Goal: Information Seeking & Learning: Learn about a topic

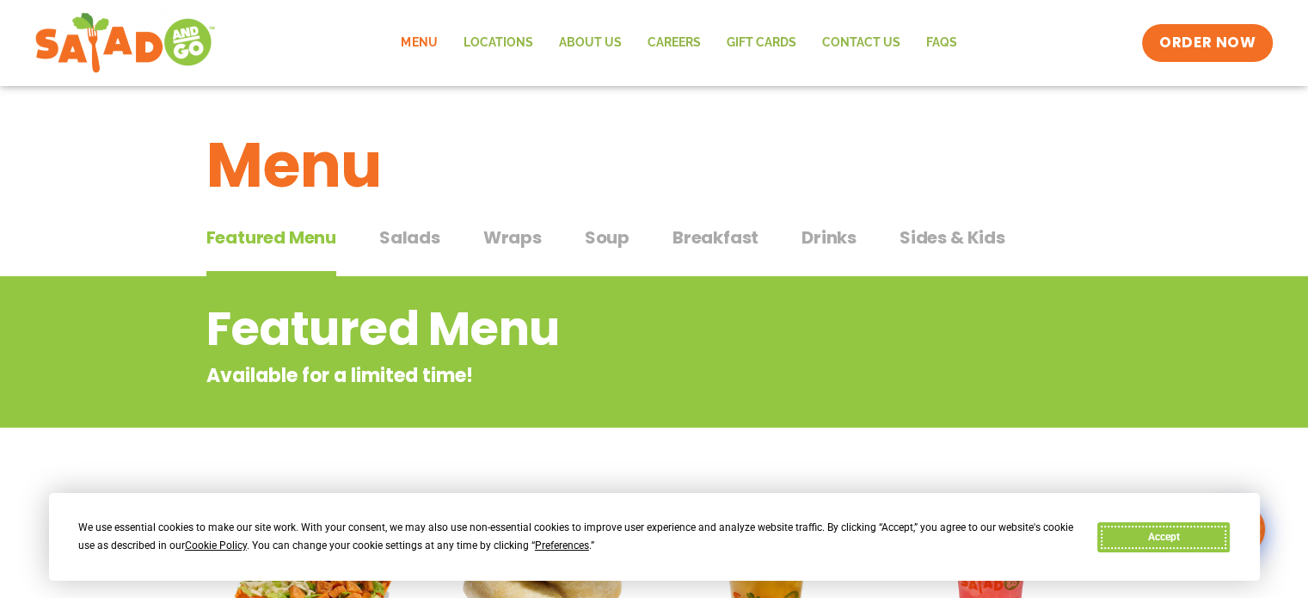
click at [1135, 541] on button "Accept" at bounding box center [1163, 537] width 132 height 30
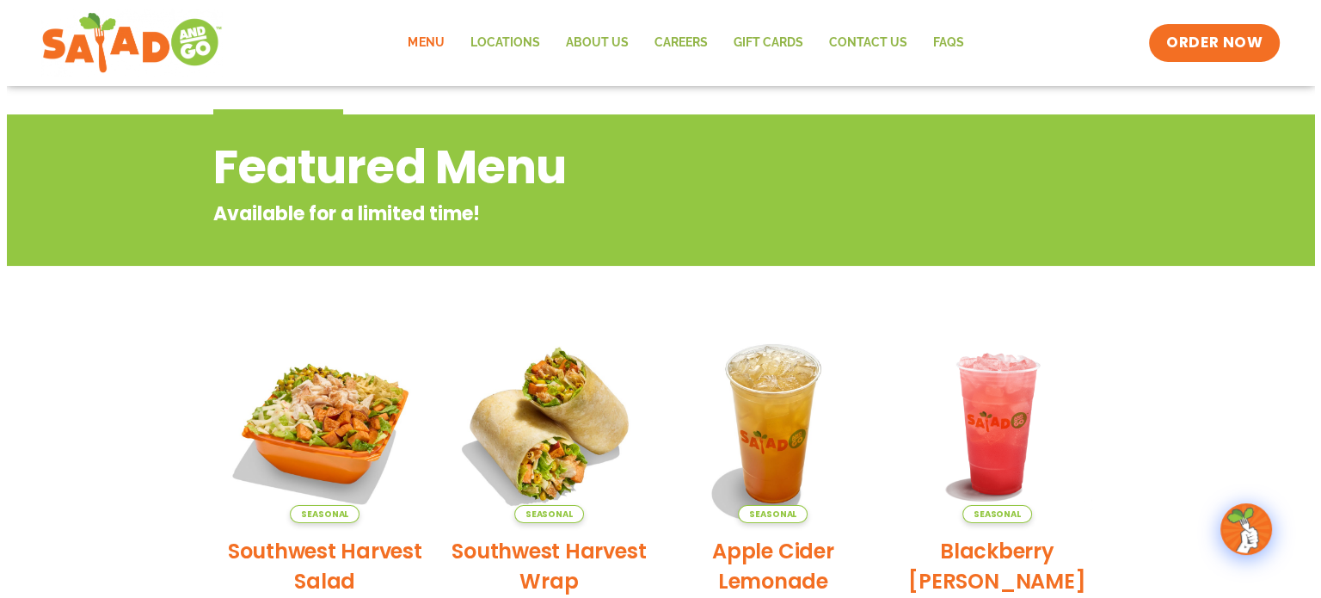
scroll to position [258, 0]
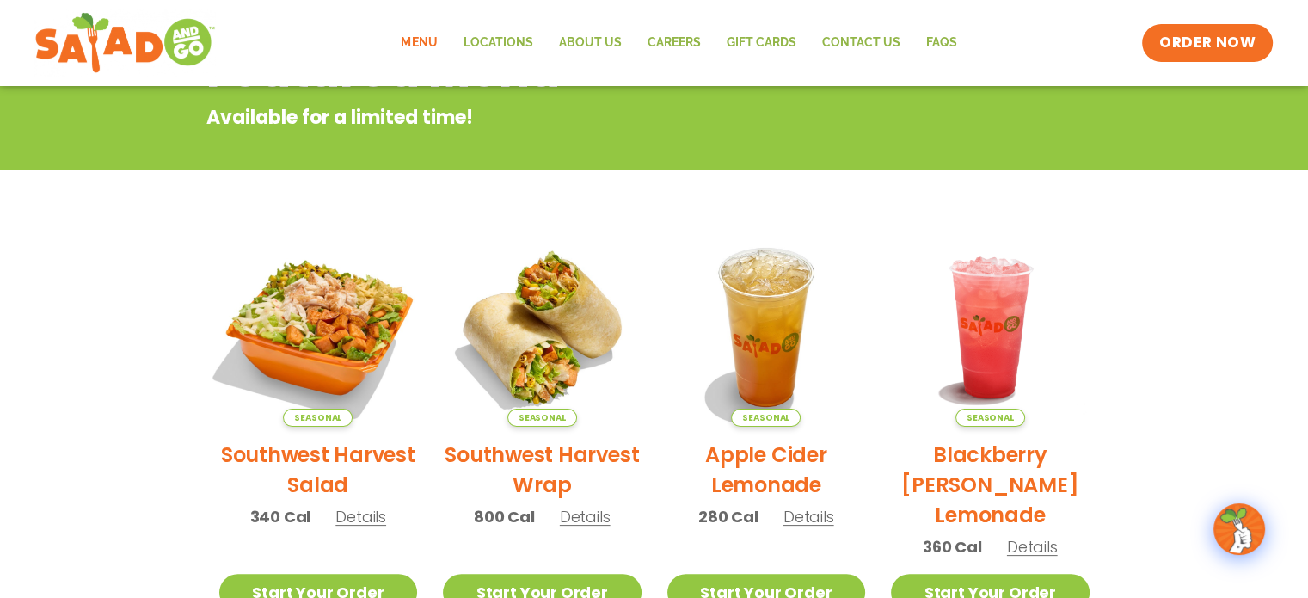
click at [303, 355] on img at bounding box center [317, 327] width 233 height 233
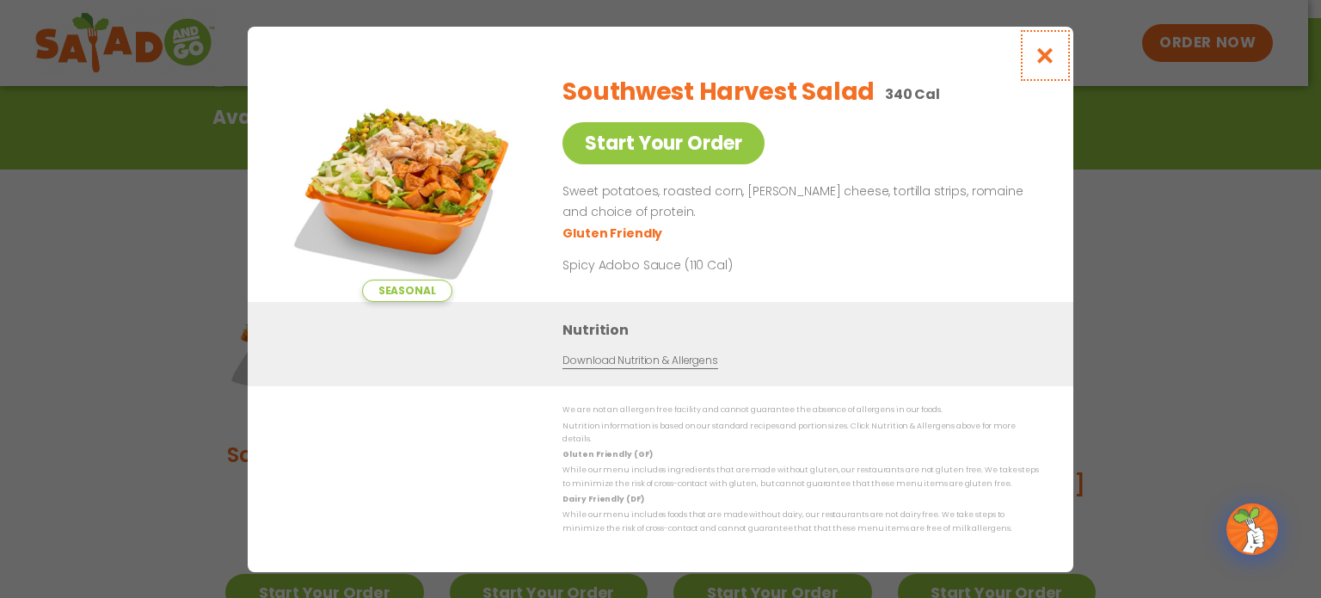
click at [1051, 55] on icon "Close modal" at bounding box center [1044, 55] width 21 height 18
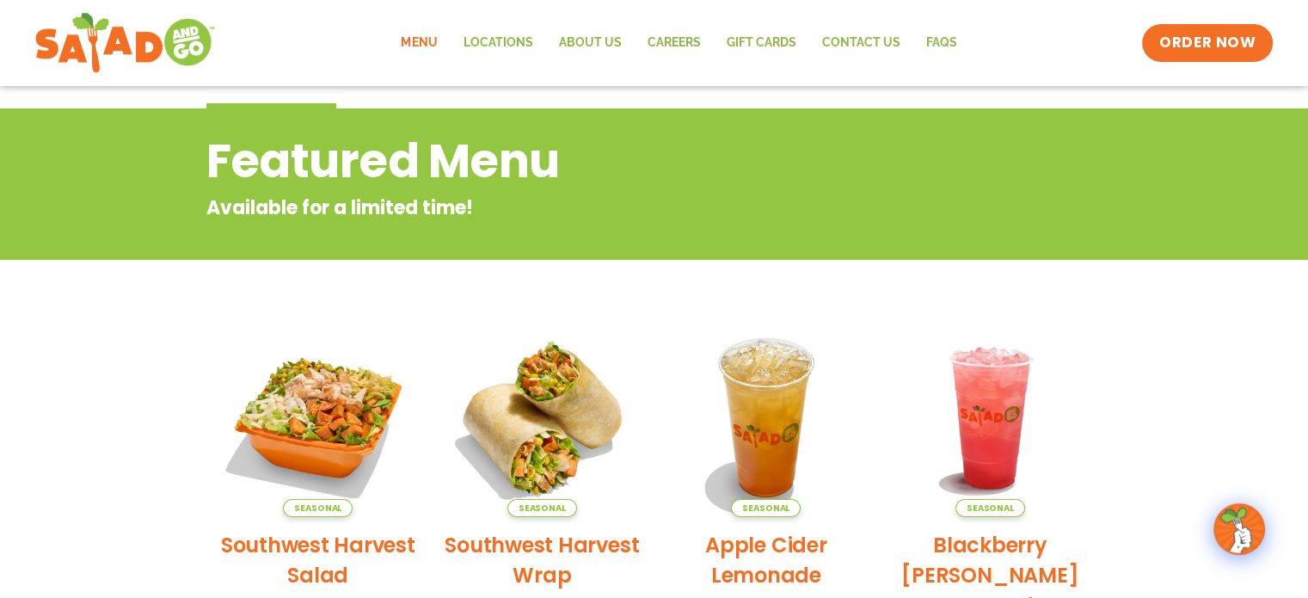
scroll to position [0, 0]
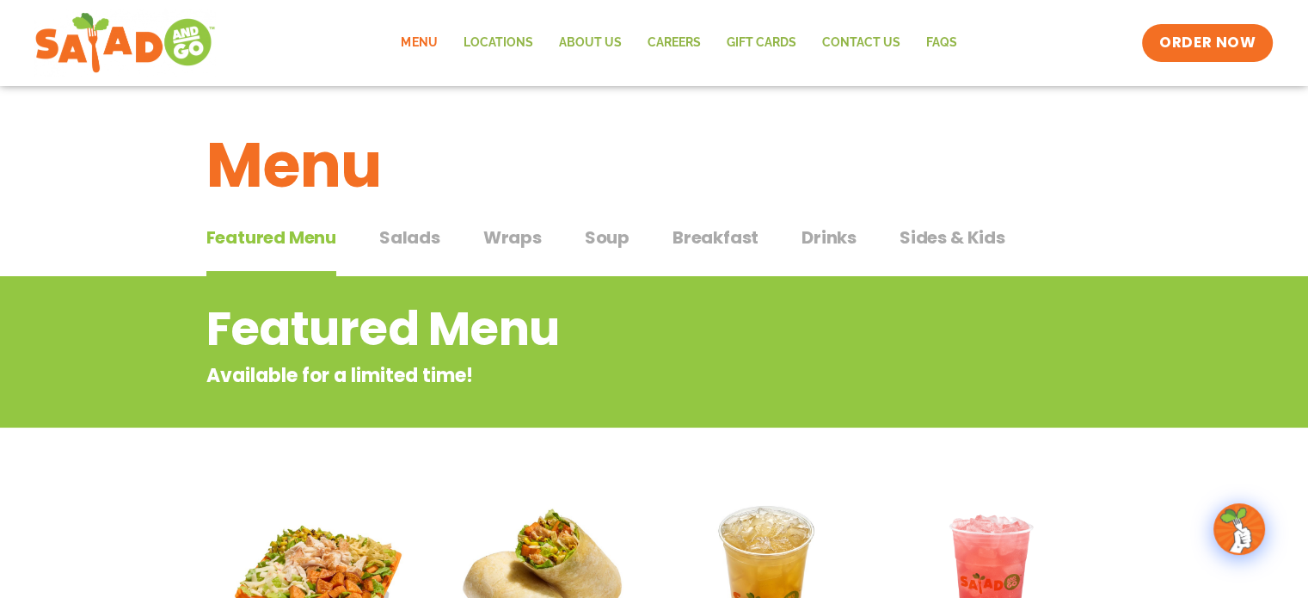
click at [437, 231] on span "Salads" at bounding box center [409, 237] width 61 height 26
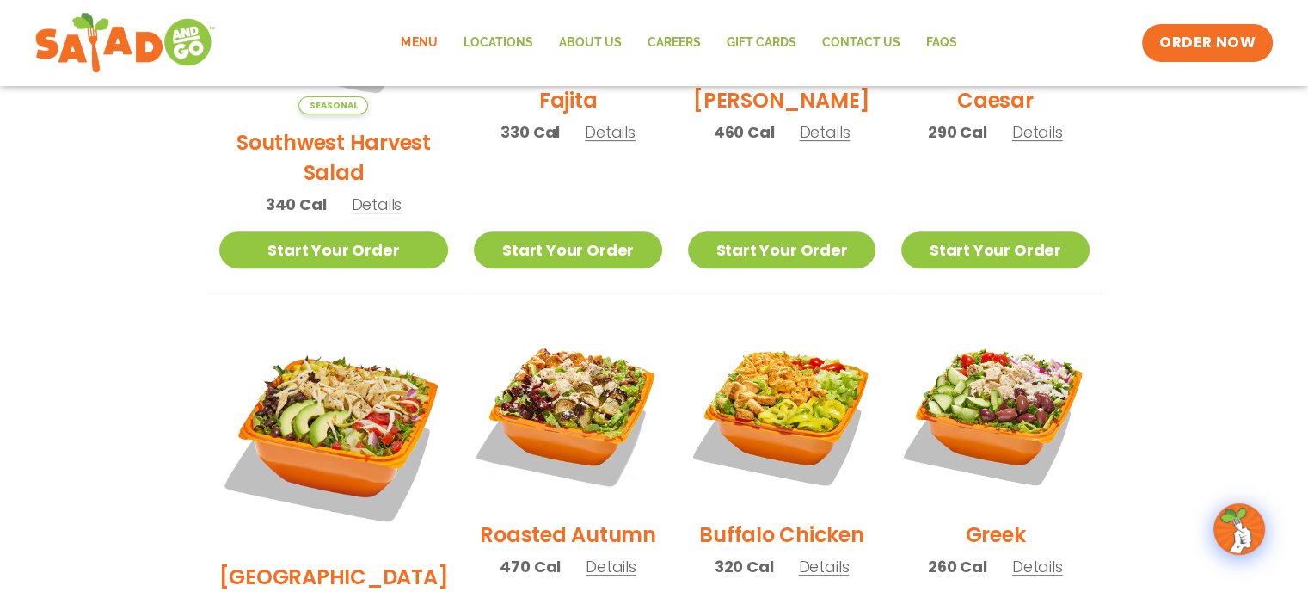
scroll to position [688, 0]
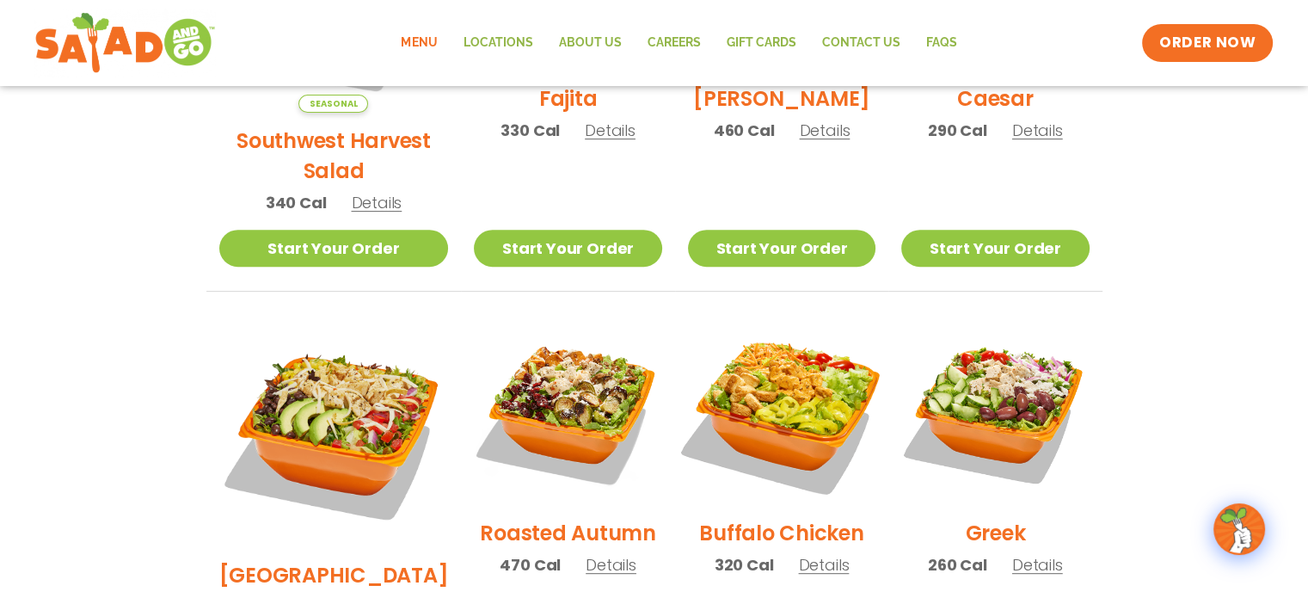
click at [795, 375] on img at bounding box center [782, 411] width 220 height 220
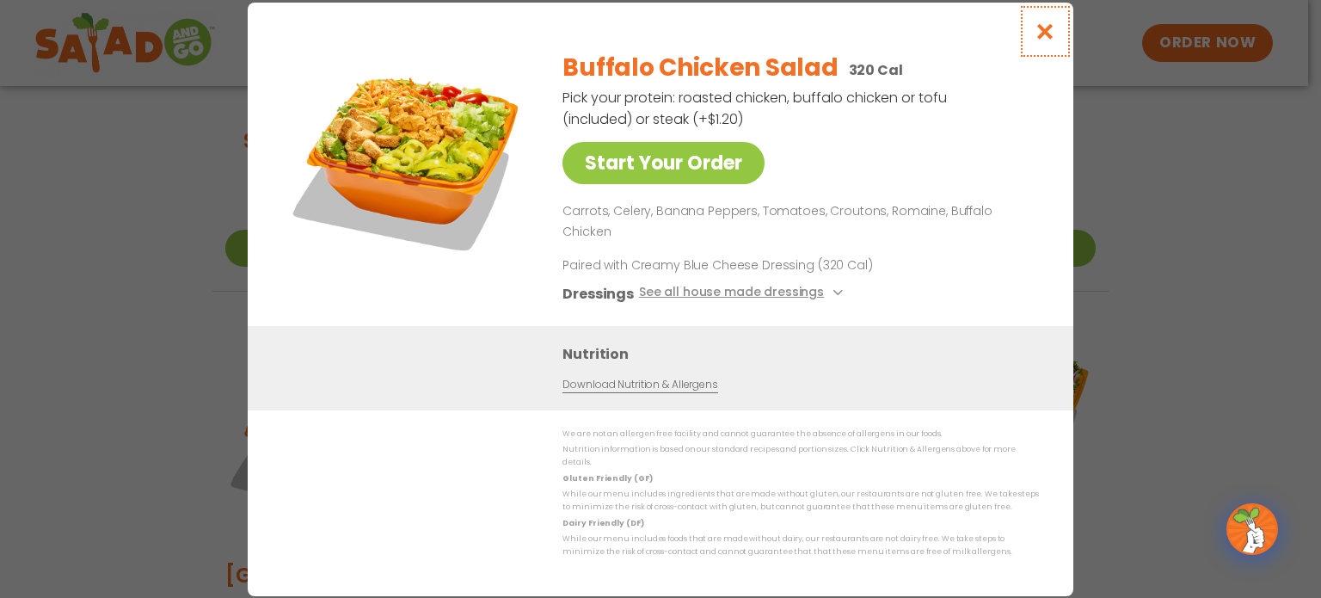
click at [1035, 39] on icon "Close modal" at bounding box center [1044, 31] width 21 height 18
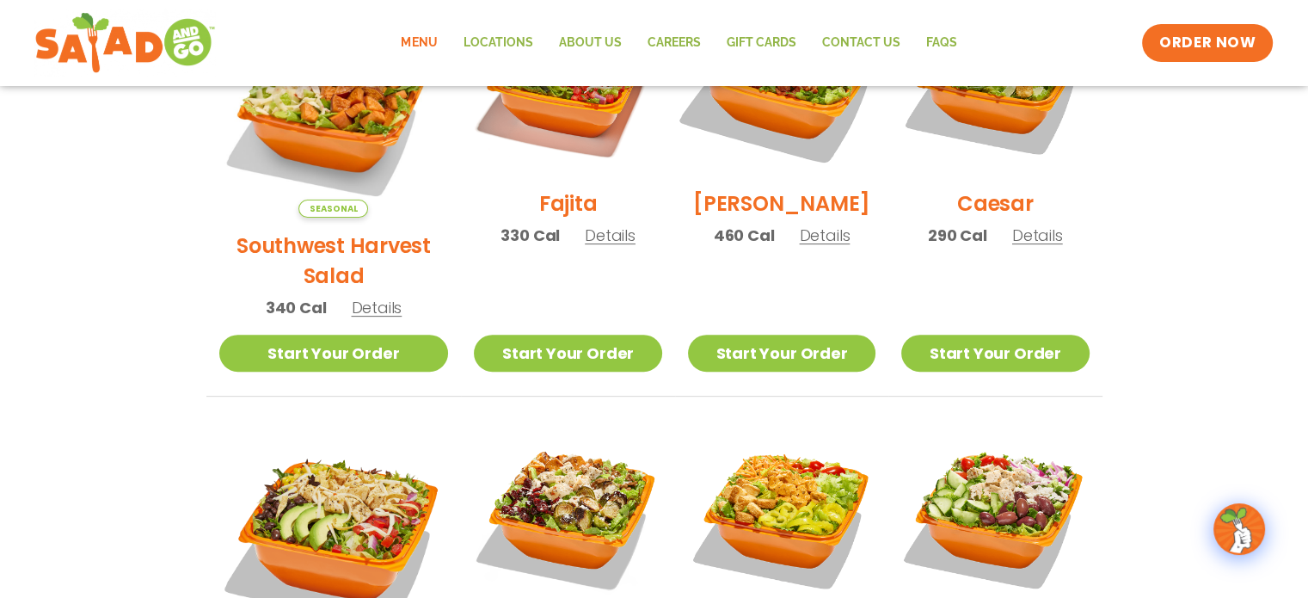
scroll to position [430, 0]
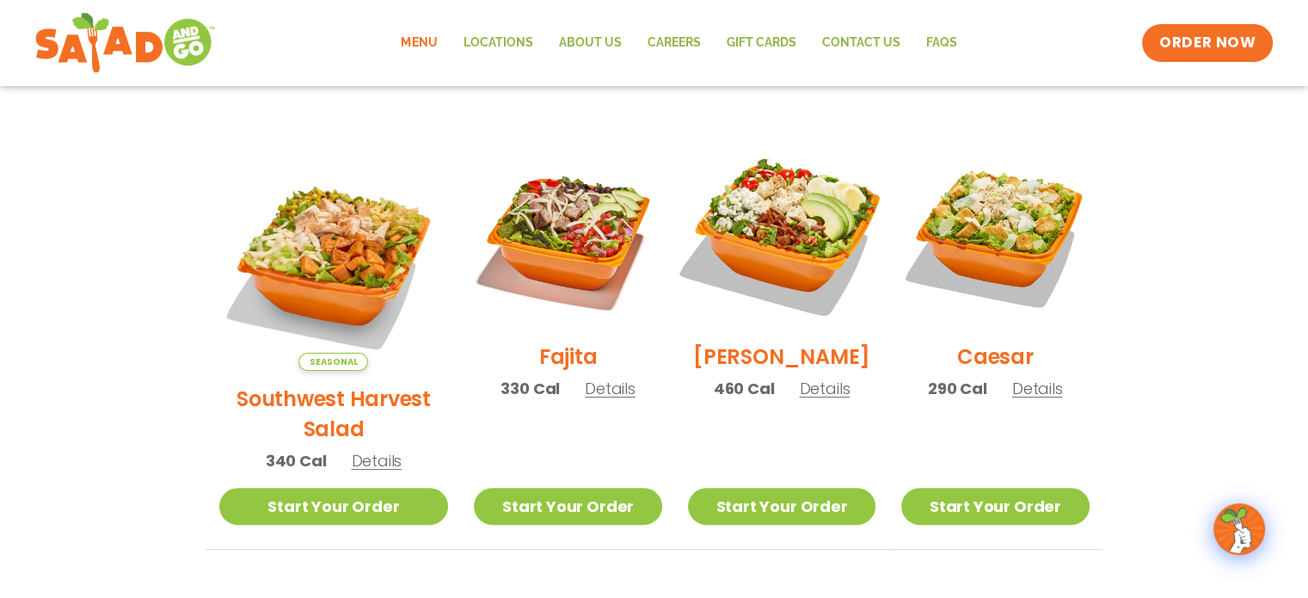
click at [781, 243] on img at bounding box center [782, 235] width 220 height 220
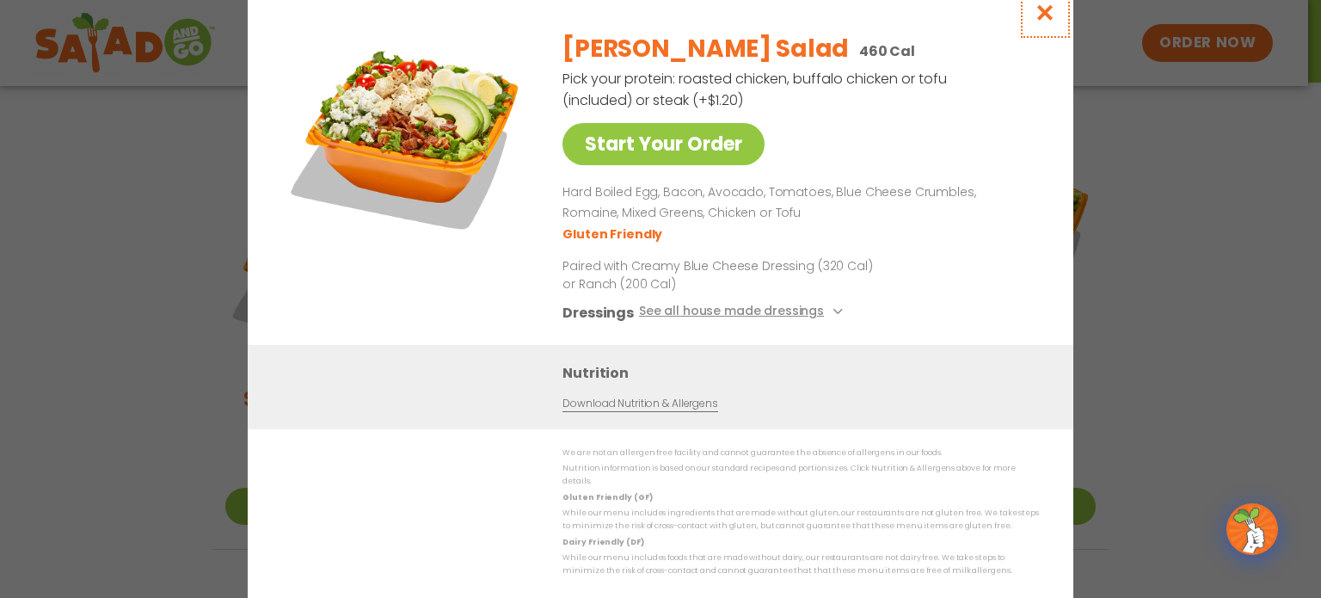
click at [1047, 12] on icon "Close modal" at bounding box center [1044, 12] width 21 height 18
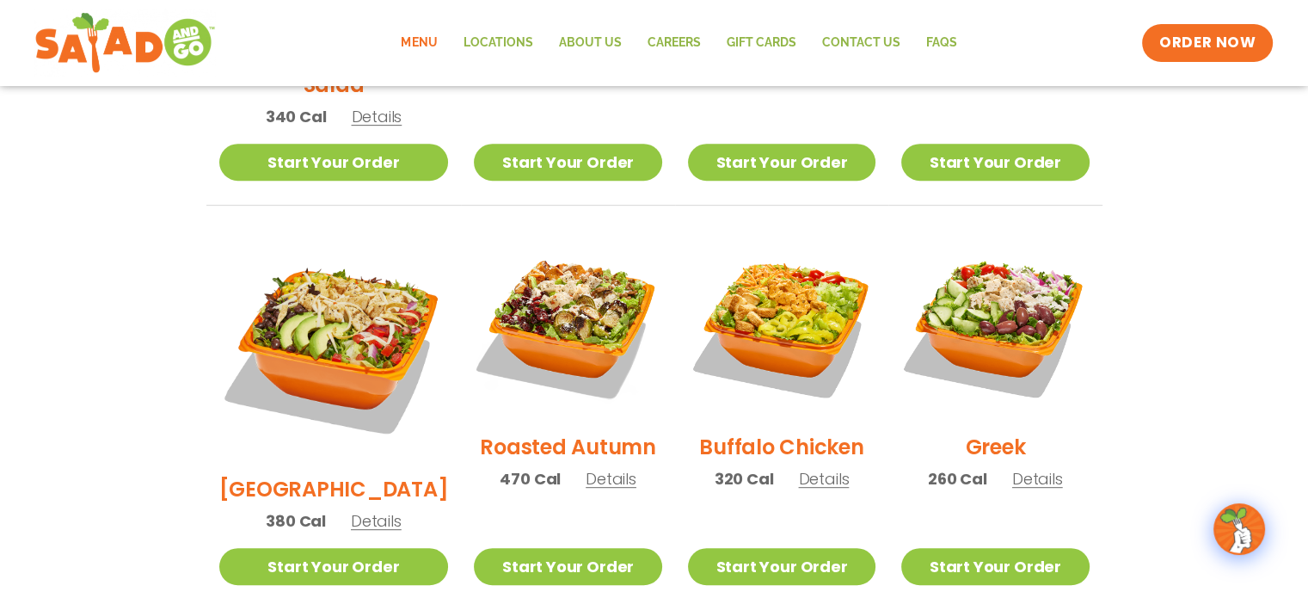
scroll to position [344, 0]
